Goal: Task Accomplishment & Management: Use online tool/utility

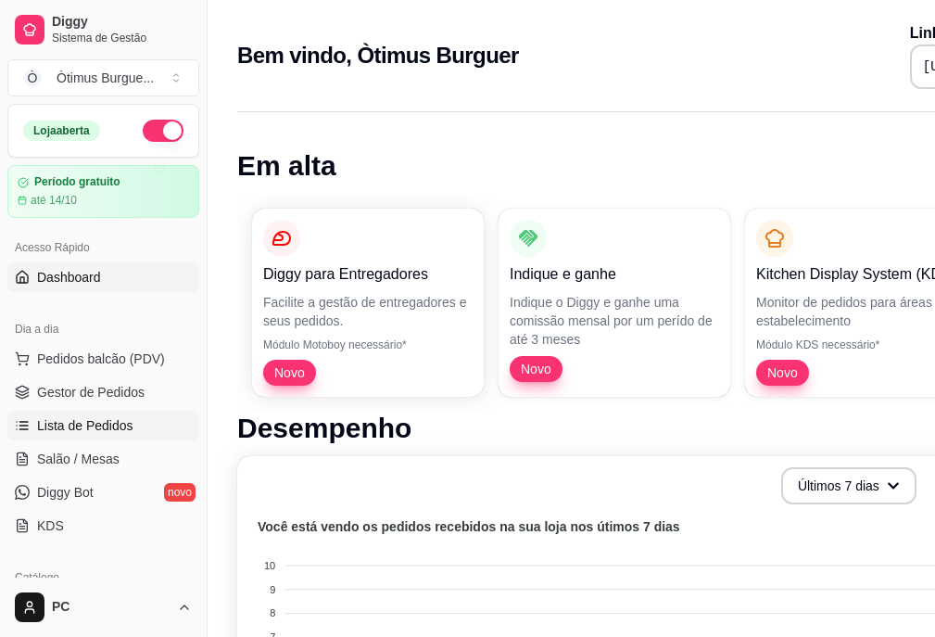
click at [80, 436] on link "Lista de Pedidos" at bounding box center [103, 425] width 192 height 30
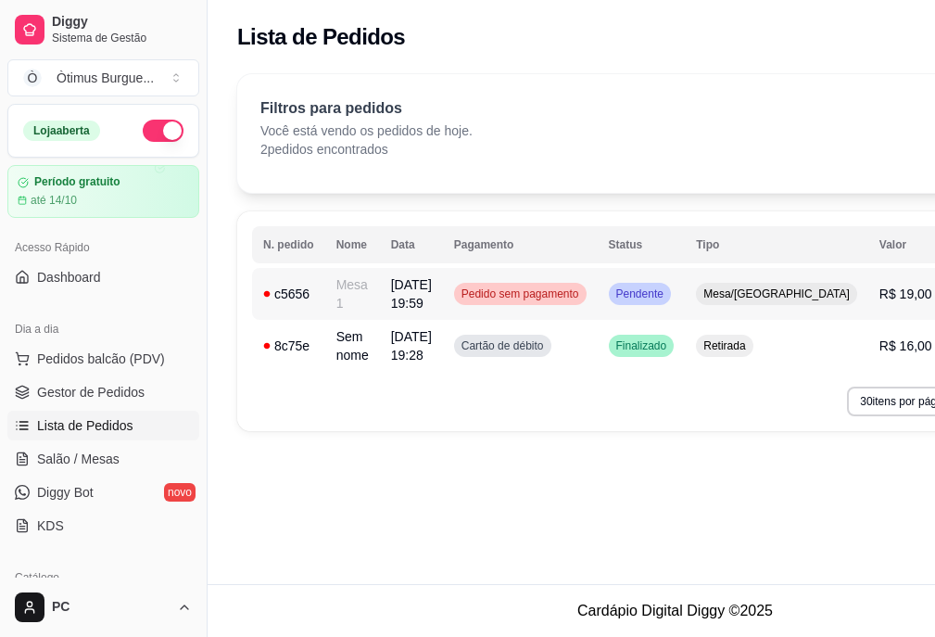
click at [597, 296] on td "Pedido sem pagamento" at bounding box center [520, 294] width 155 height 52
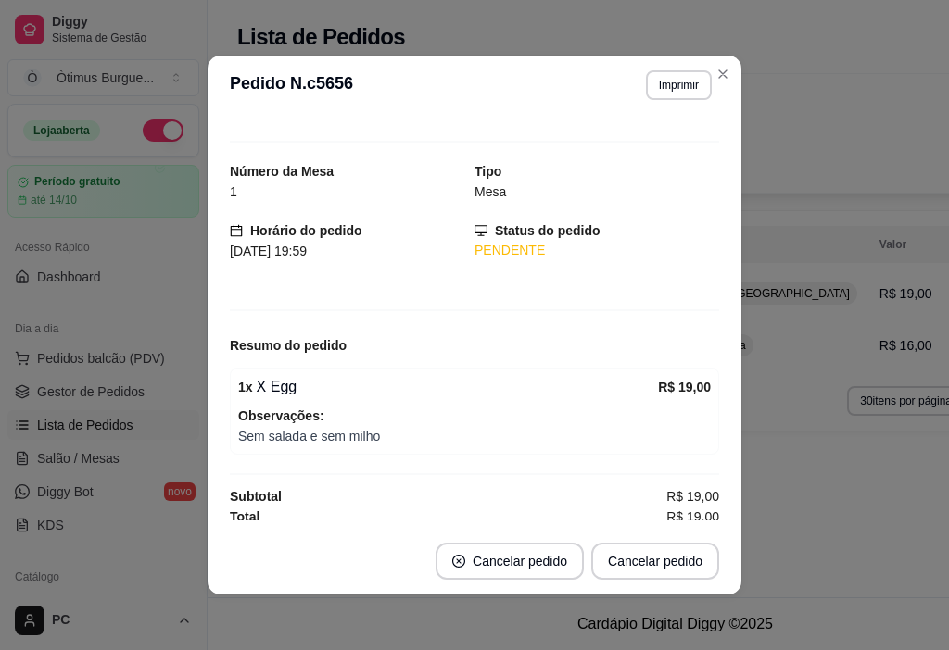
scroll to position [29, 0]
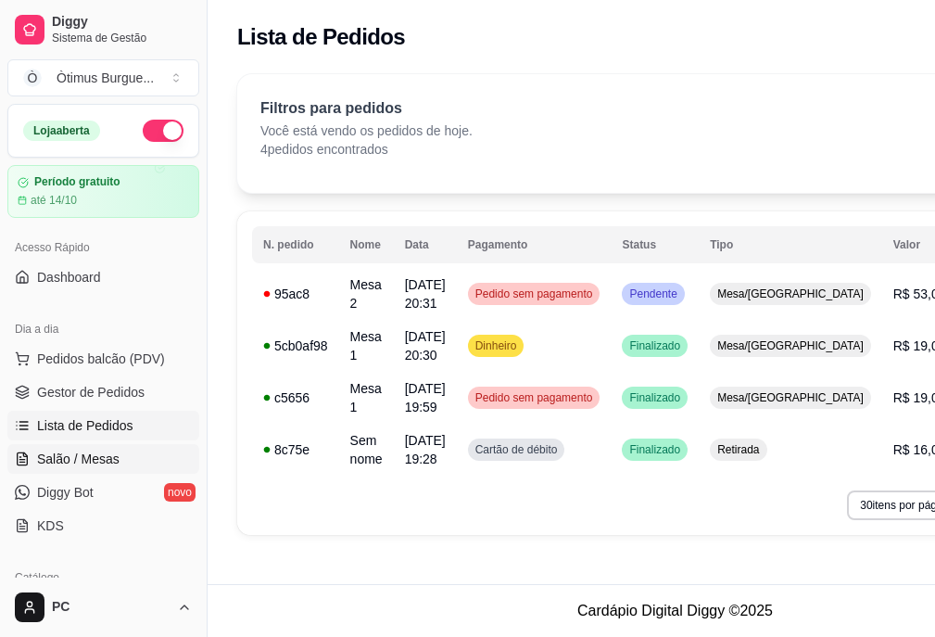
click at [101, 451] on span "Salão / Mesas" at bounding box center [78, 458] width 82 height 19
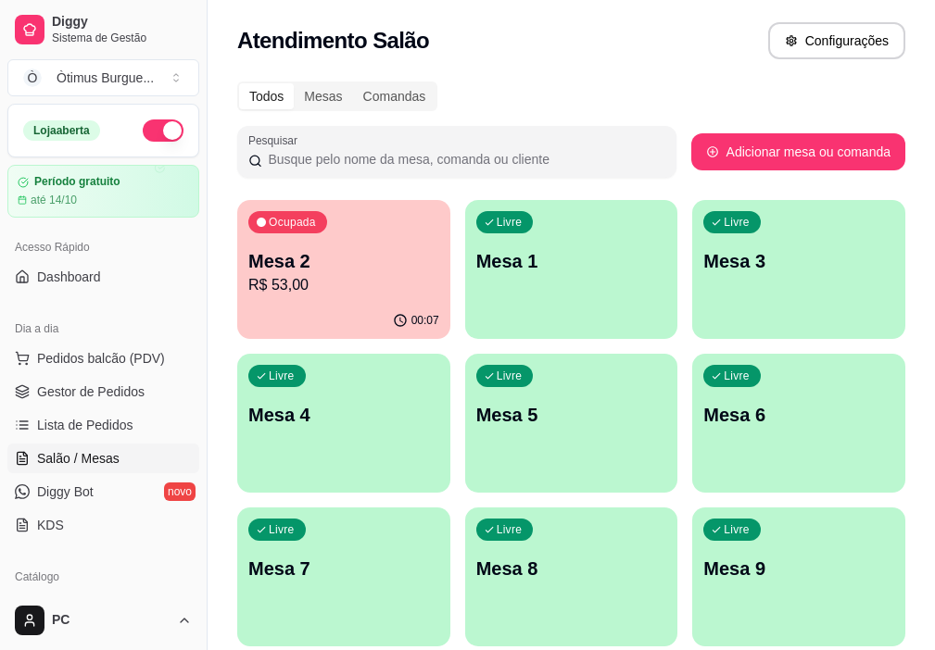
click at [314, 282] on p "R$ 53,00" at bounding box center [343, 285] width 191 height 22
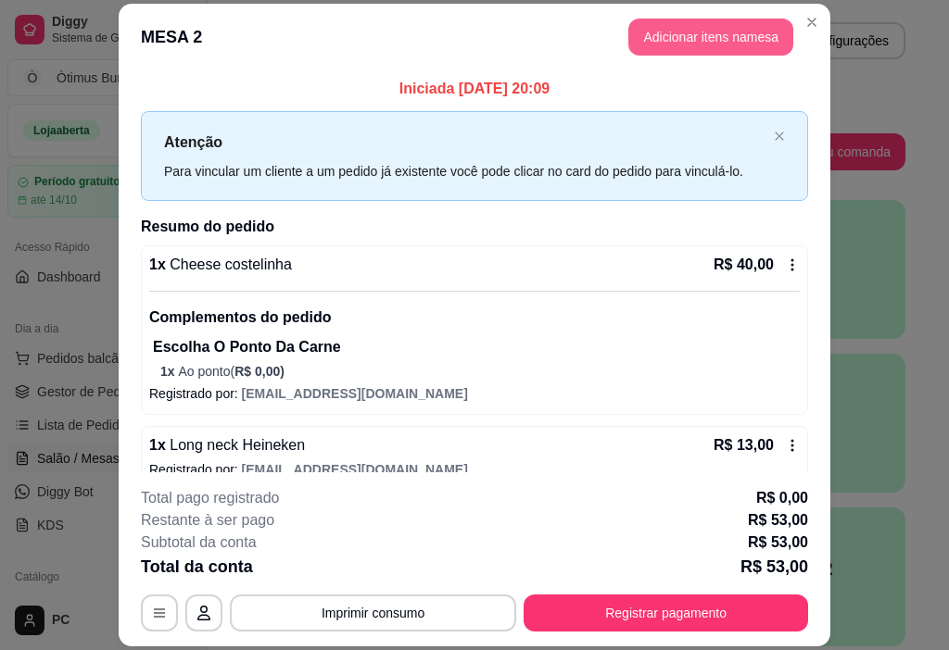
click at [755, 38] on button "Adicionar itens na mesa" at bounding box center [710, 37] width 165 height 37
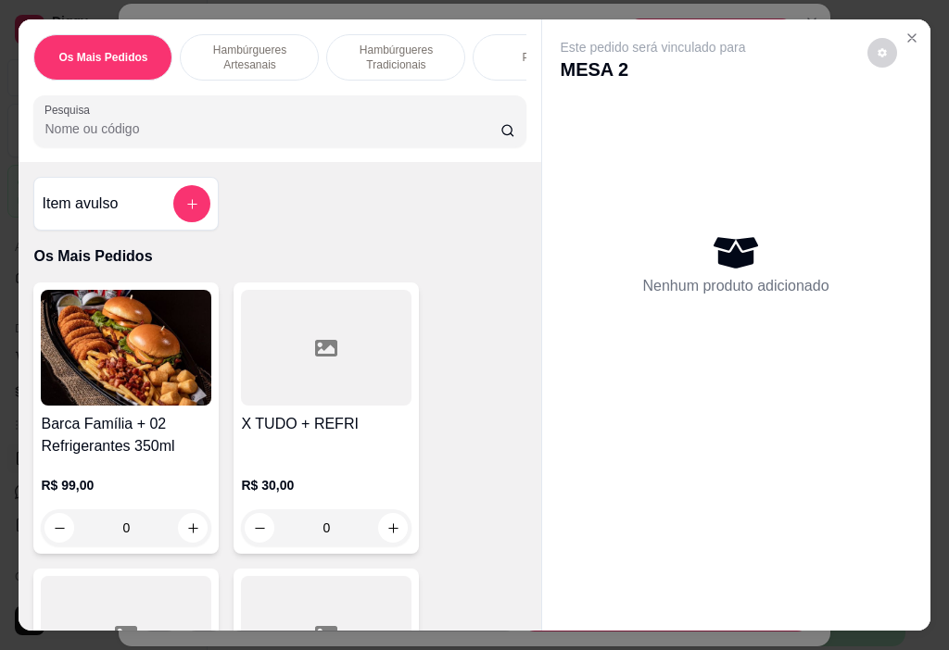
click at [360, 50] on p "Hambúrgueres Tradicionais" at bounding box center [395, 58] width 107 height 30
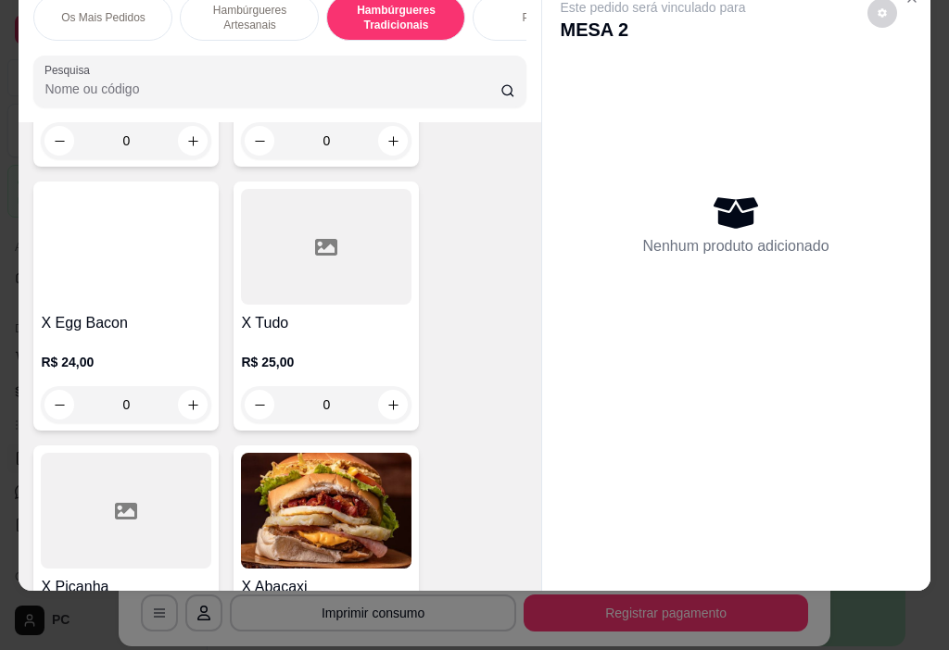
scroll to position [3533, 0]
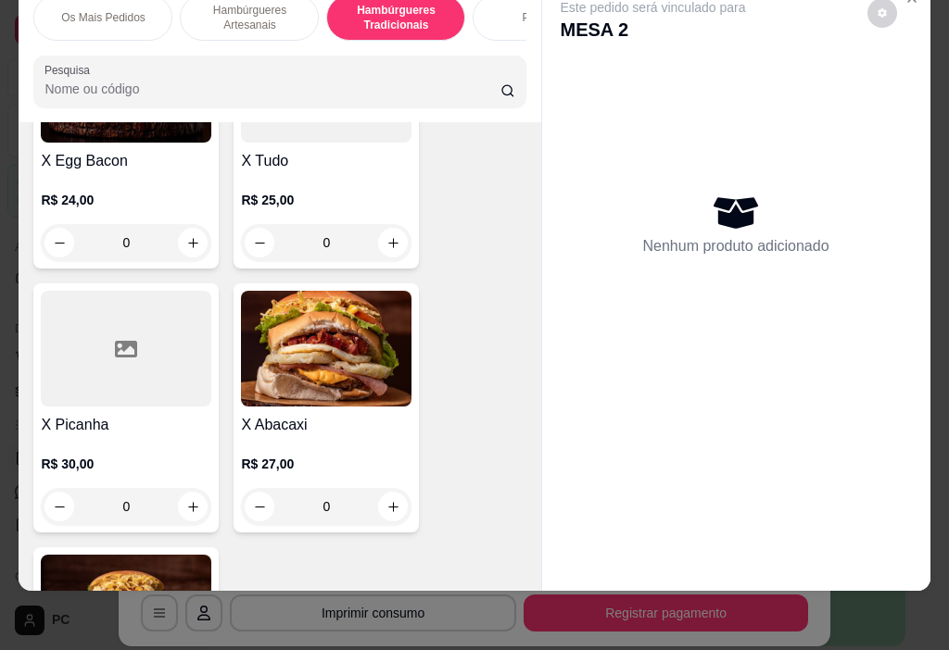
click at [304, 169] on h4 "X Tudo" at bounding box center [326, 161] width 170 height 22
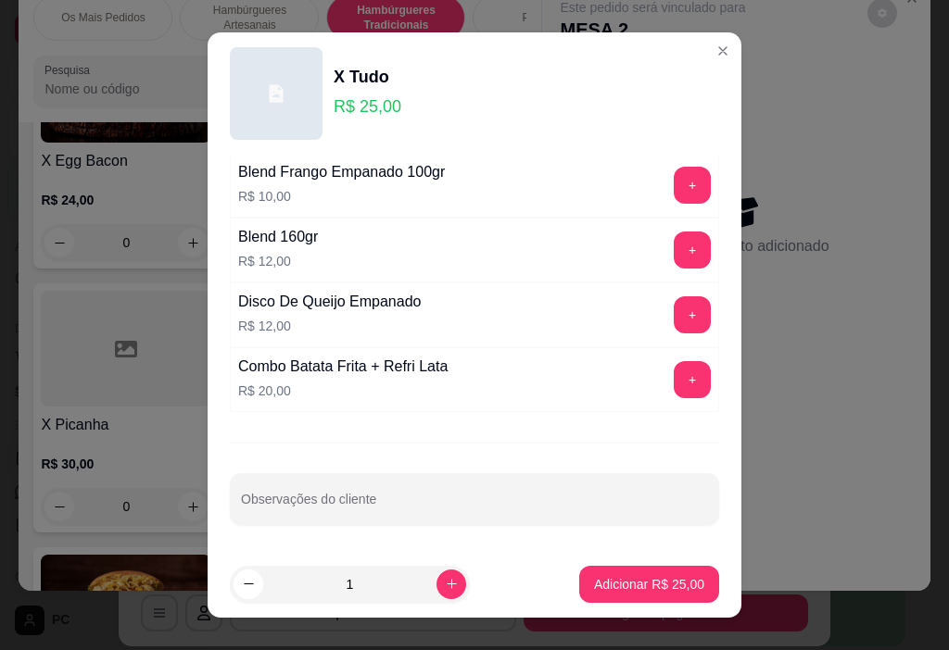
scroll to position [27, 0]
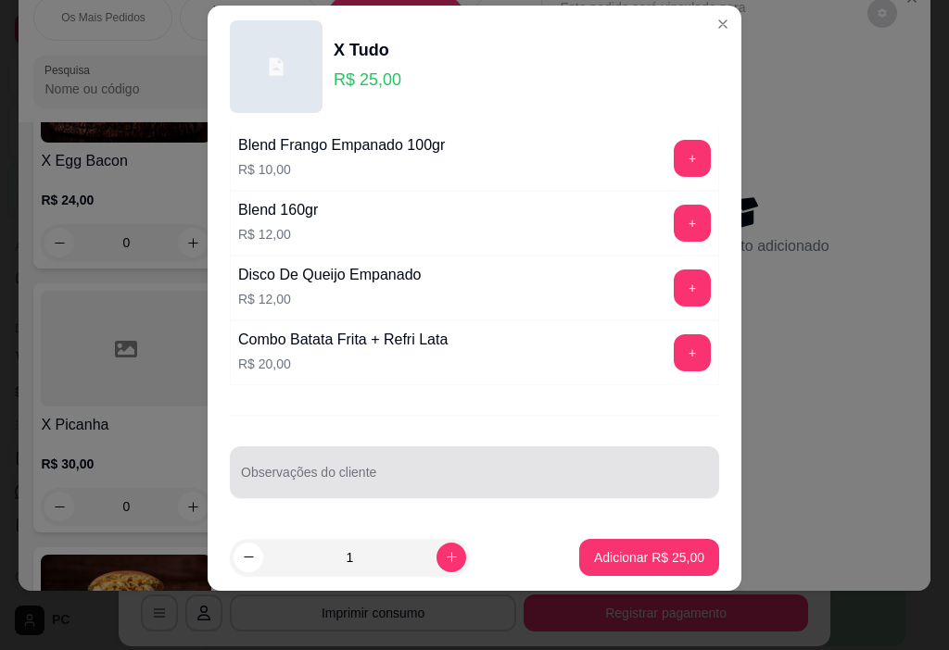
click at [315, 469] on div at bounding box center [474, 472] width 467 height 37
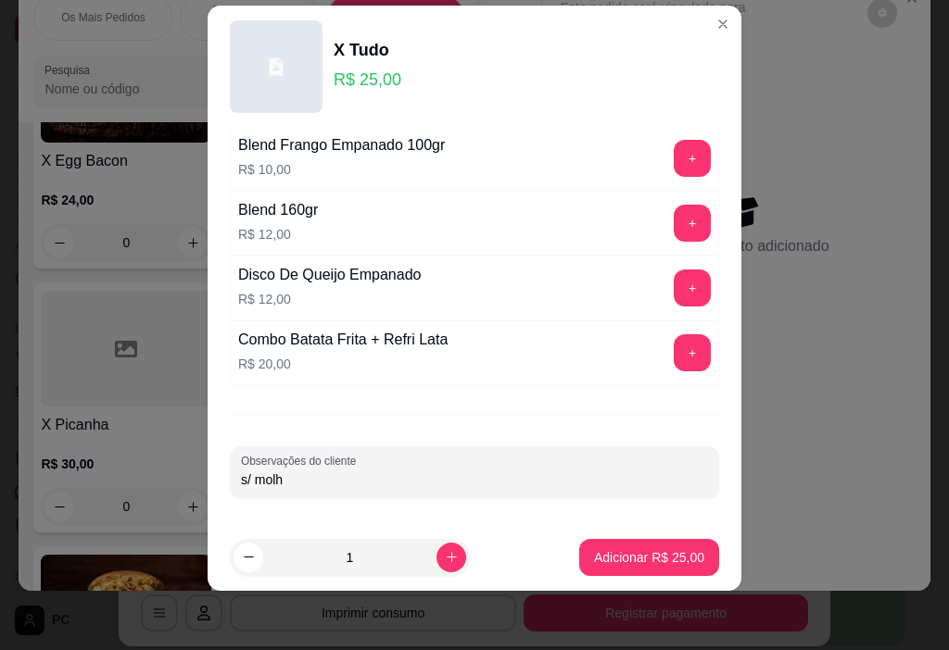
type input "s/ molho"
click at [619, 556] on p "Adicionar R$ 25,00" at bounding box center [649, 558] width 110 height 19
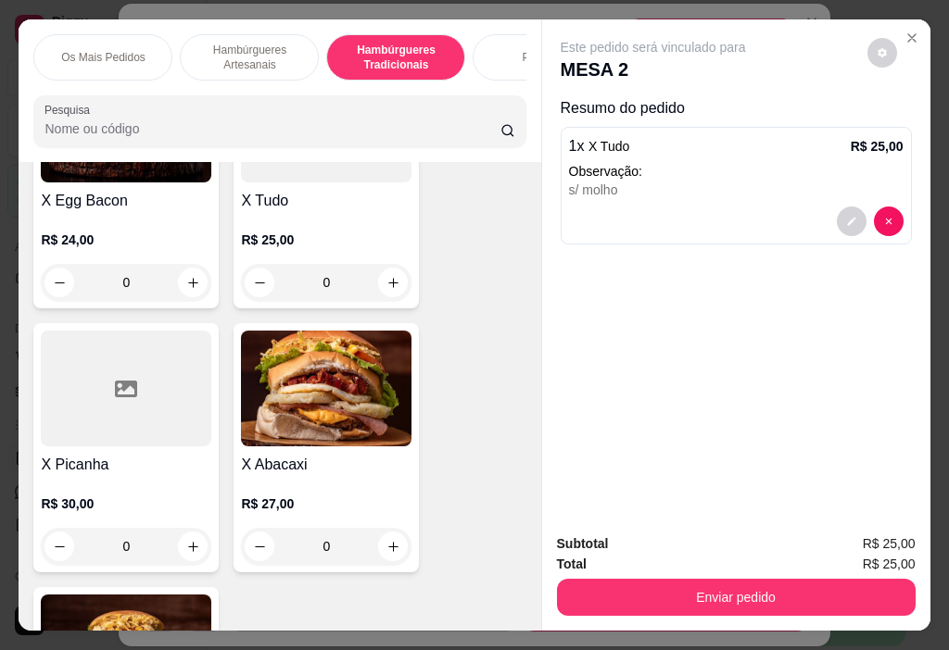
scroll to position [0, 431]
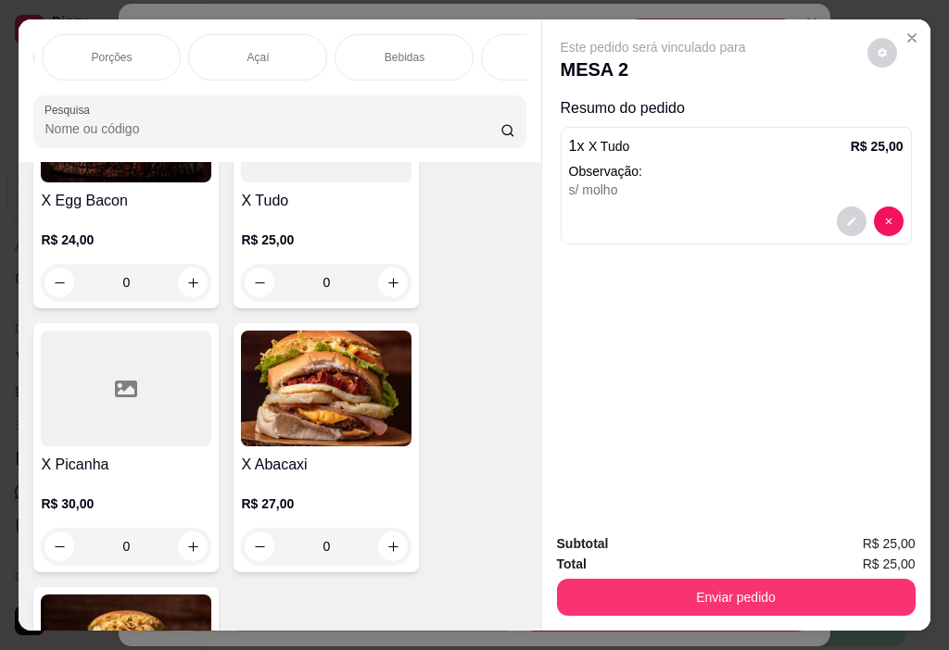
click at [405, 50] on p "Bebidas" at bounding box center [405, 57] width 40 height 15
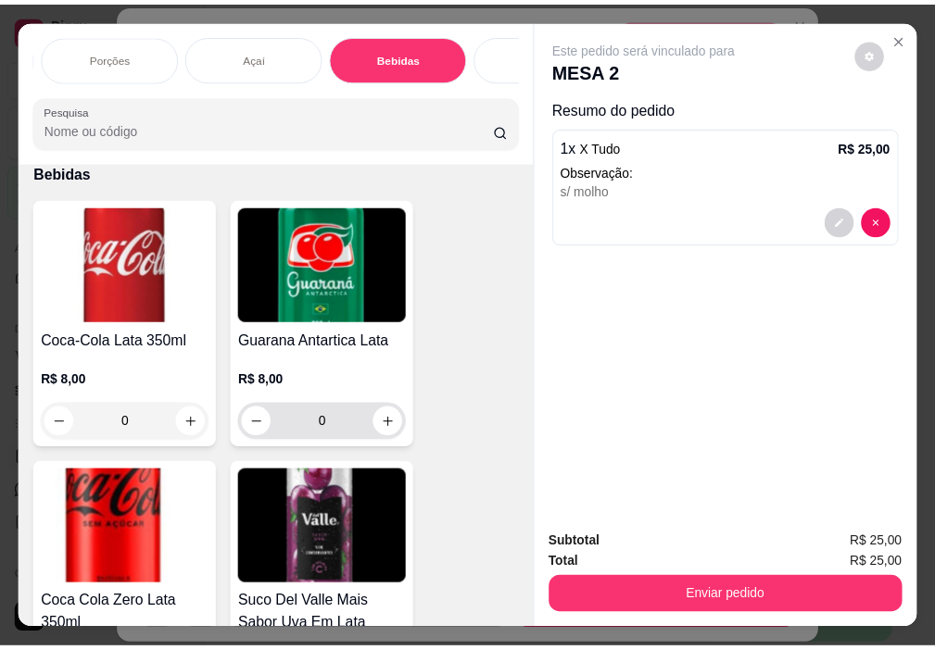
scroll to position [46, 0]
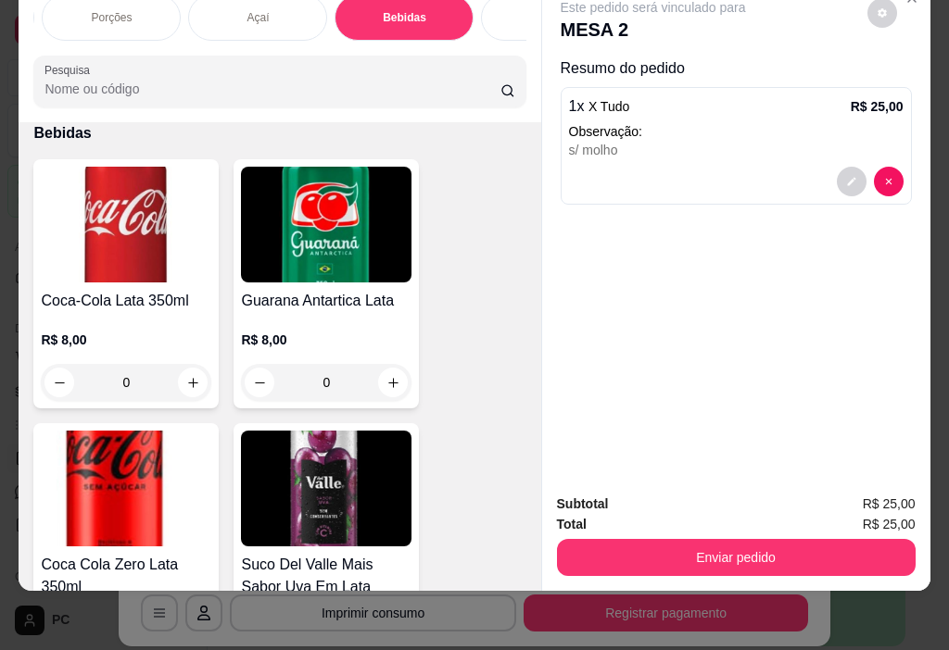
click at [143, 284] on div "Coca-Cola Lata 350ml R$ 8,00 0" at bounding box center [125, 283] width 185 height 249
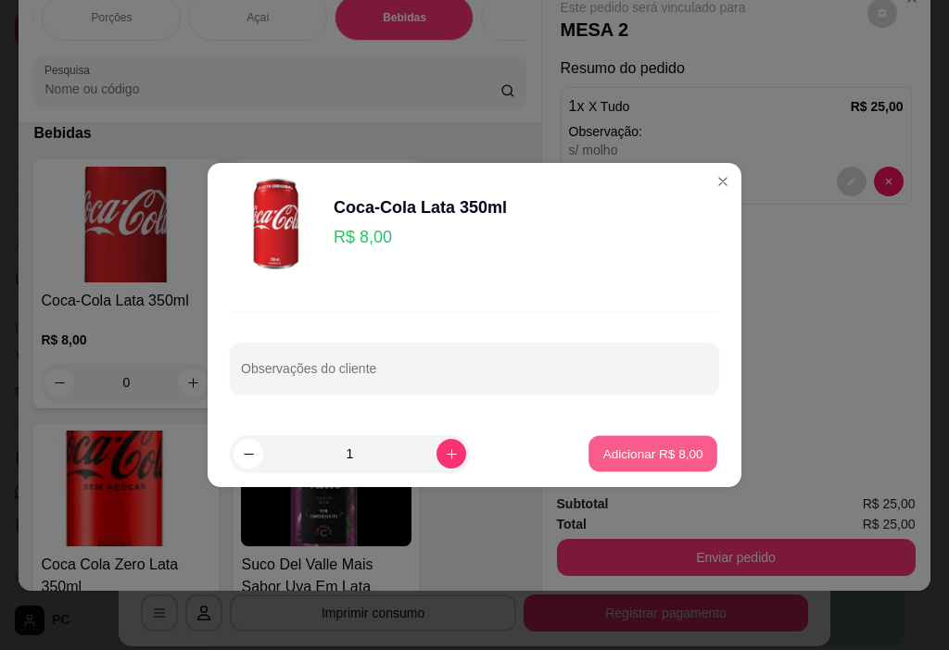
click at [655, 448] on p "Adicionar R$ 8,00" at bounding box center [652, 454] width 100 height 18
type input "1"
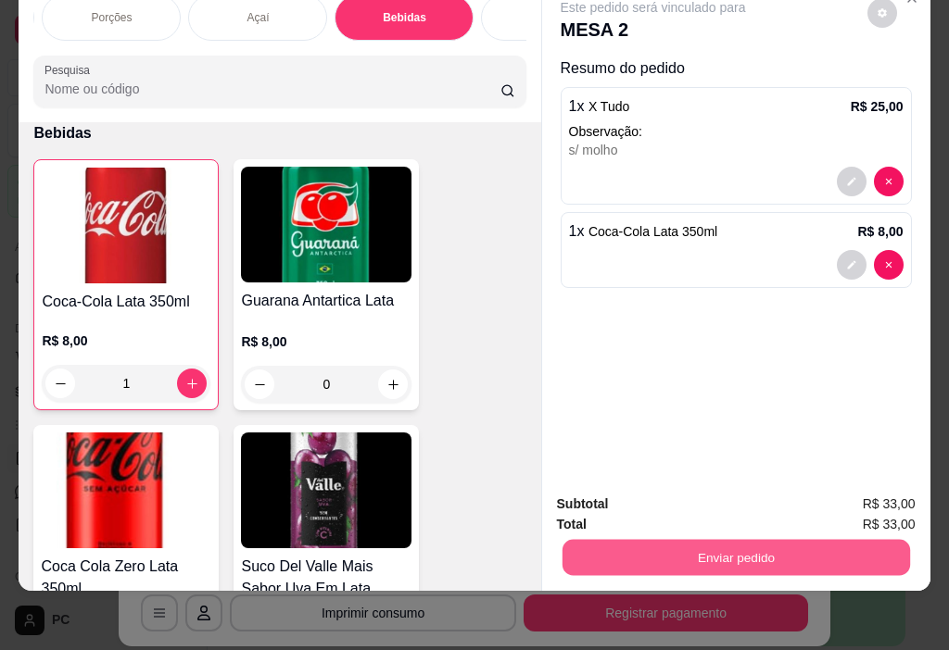
click at [616, 546] on button "Enviar pedido" at bounding box center [735, 558] width 347 height 36
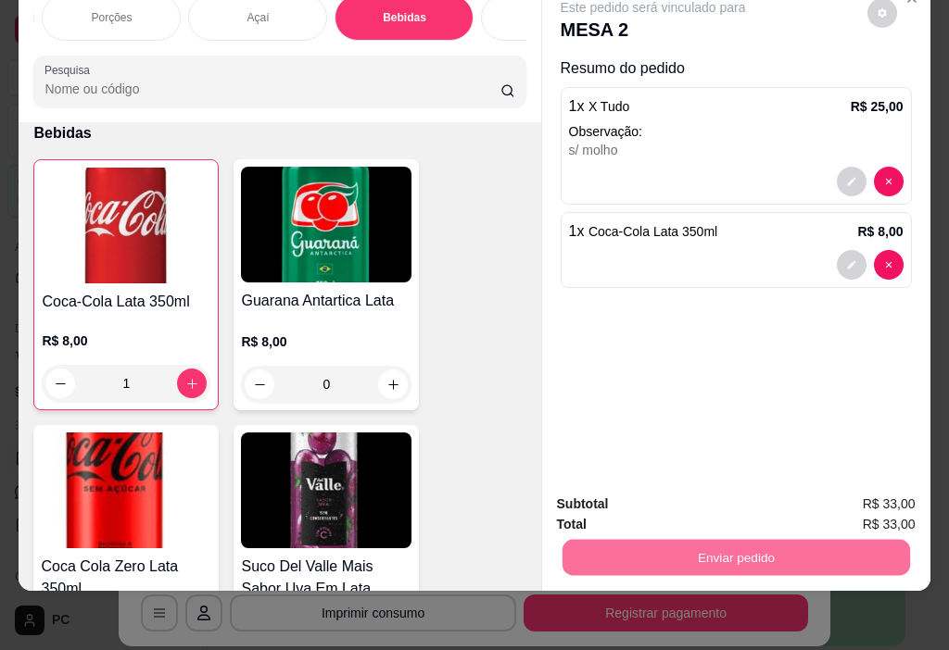
click at [853, 492] on button "Enviar pedido" at bounding box center [867, 498] width 105 height 35
